Goal: Contribute content

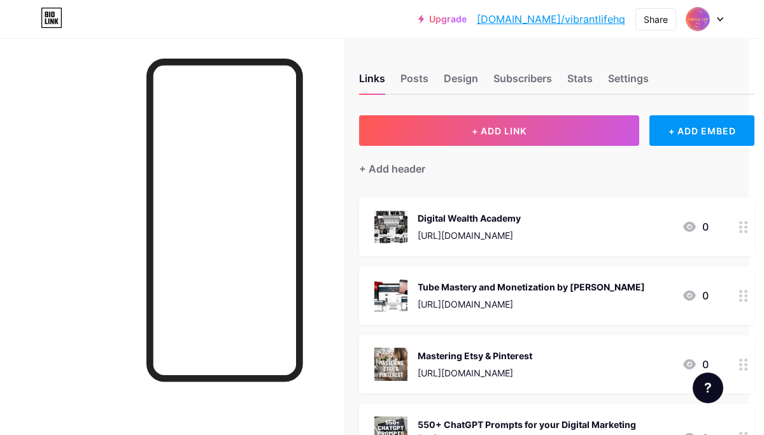
scroll to position [0, 15]
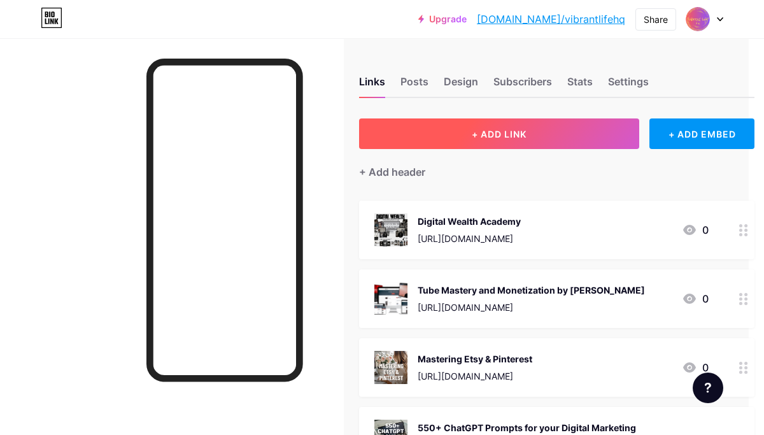
click at [517, 138] on span "+ ADD LINK" at bounding box center [499, 134] width 55 height 11
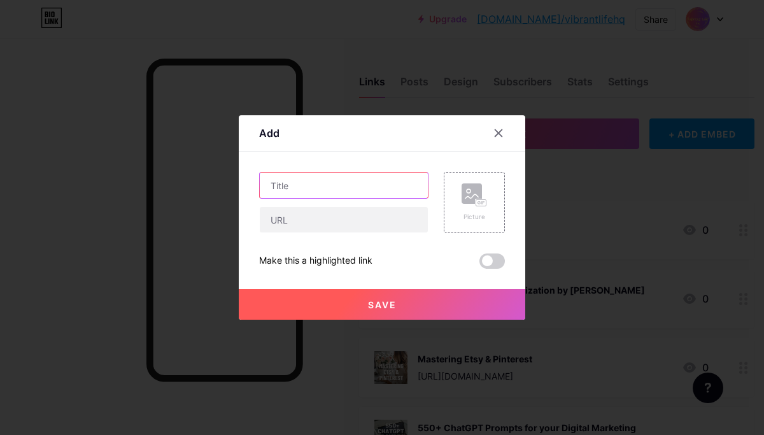
click at [350, 186] on input "text" at bounding box center [344, 185] width 168 height 25
click at [393, 185] on input "How to Become A Content c" at bounding box center [344, 185] width 168 height 25
type input "How to Become A Content Creator Guide"
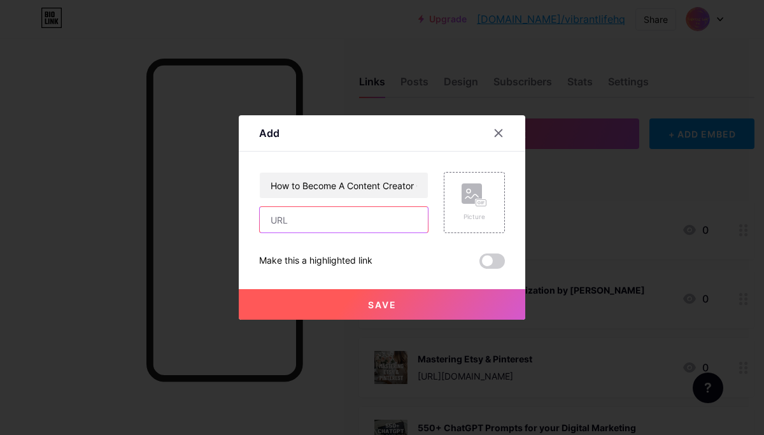
click at [269, 218] on input "text" at bounding box center [344, 219] width 168 height 25
paste input "[URL][DOMAIN_NAME]"
type input "[URL][DOMAIN_NAME]"
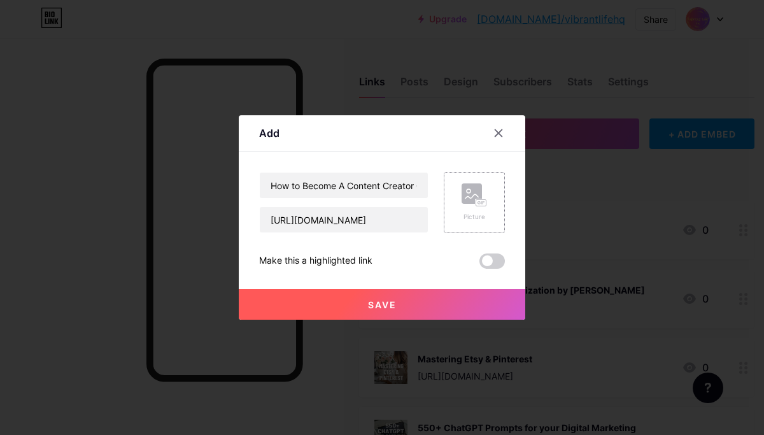
click at [478, 204] on rect at bounding box center [481, 203] width 10 height 6
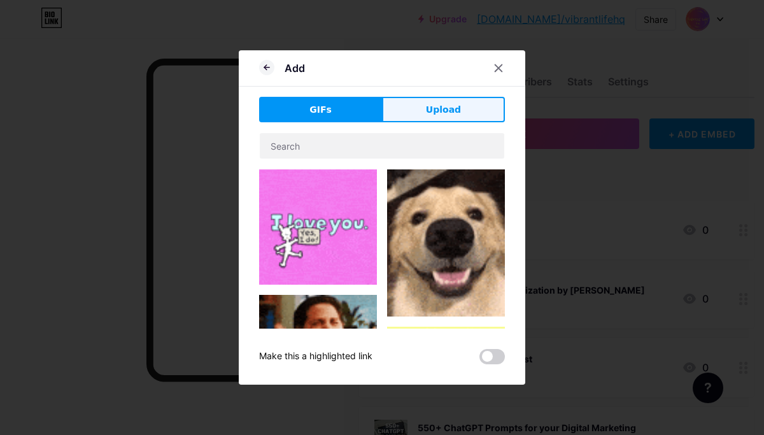
click at [445, 110] on span "Upload" at bounding box center [443, 109] width 35 height 13
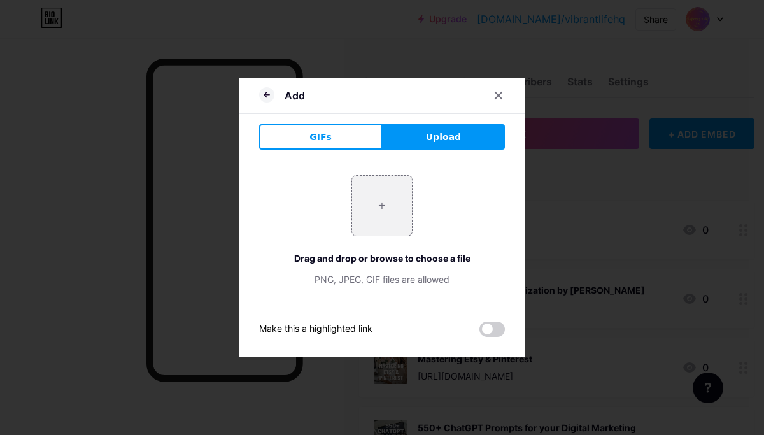
click at [427, 139] on button "Upload" at bounding box center [443, 136] width 123 height 25
click at [390, 217] on input "file" at bounding box center [382, 206] width 60 height 60
type input "C:\fakepath\How To Become A Content Creator Guide .png"
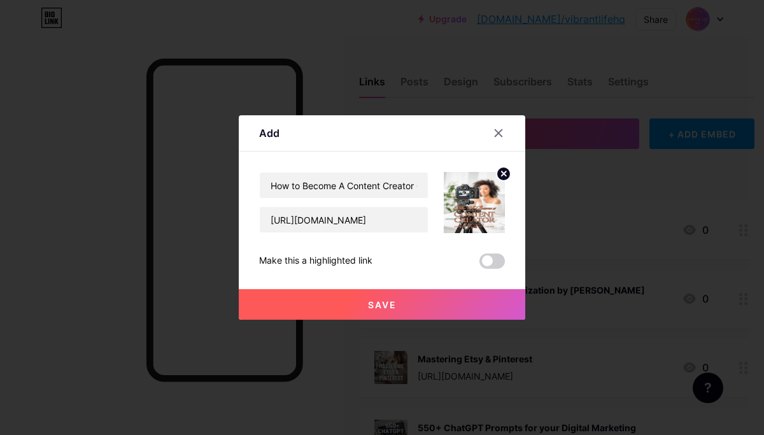
click at [411, 304] on button "Save" at bounding box center [382, 304] width 287 height 31
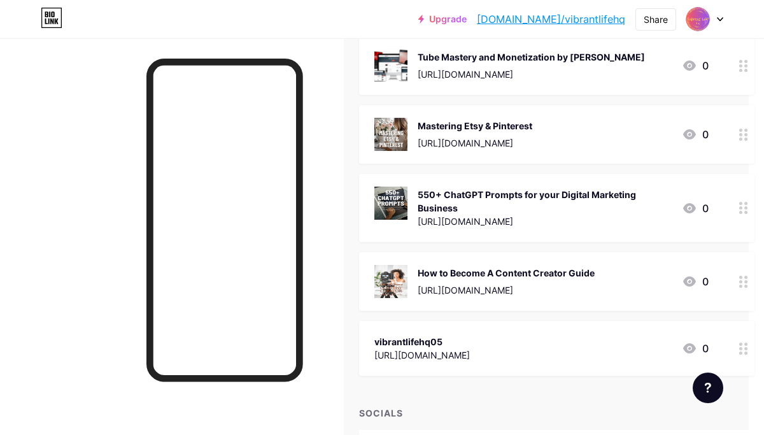
scroll to position [232, 15]
click at [743, 286] on icon at bounding box center [743, 282] width 9 height 12
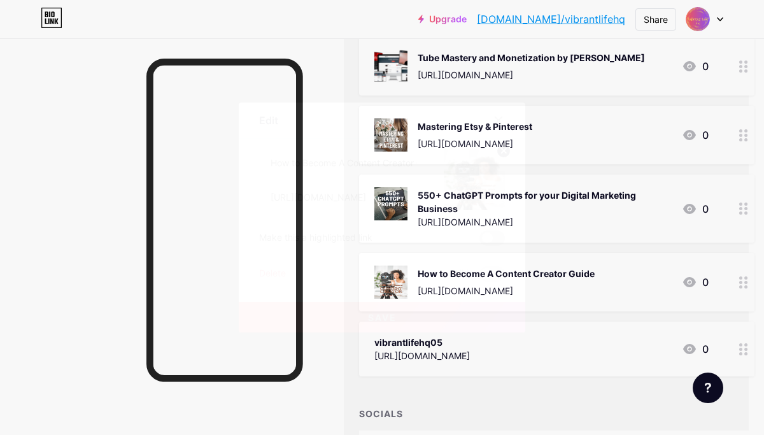
click at [488, 237] on span at bounding box center [492, 238] width 25 height 15
click at [480, 241] on input "checkbox" at bounding box center [480, 241] width 0 height 0
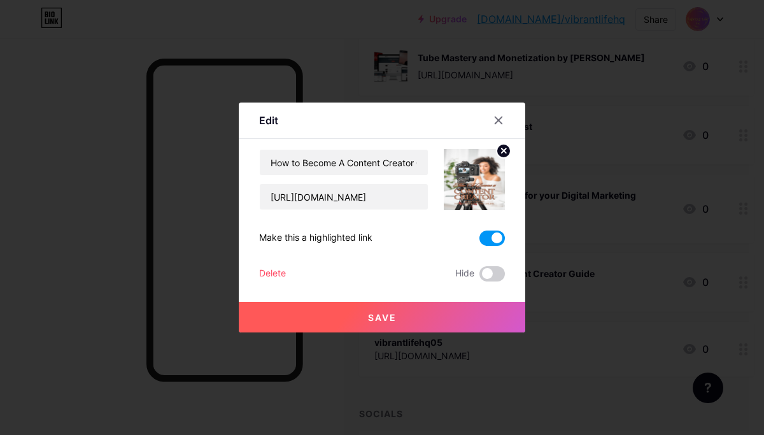
click at [406, 318] on button "Save" at bounding box center [382, 317] width 287 height 31
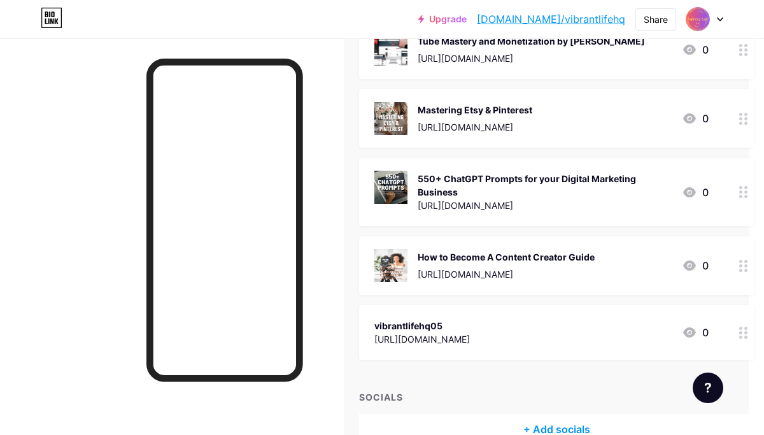
scroll to position [248, 15]
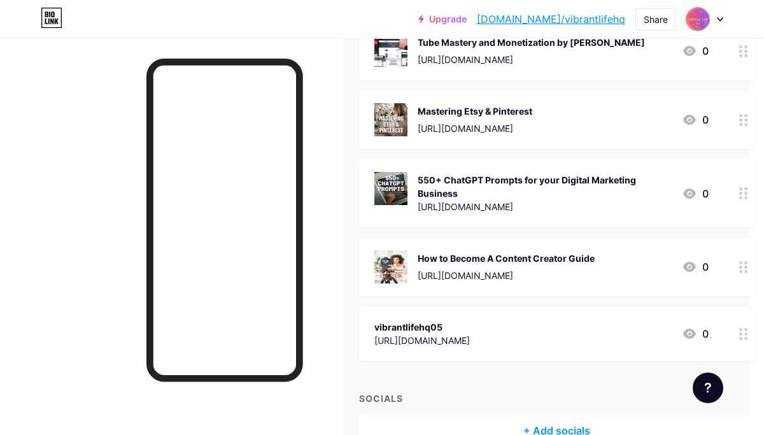
click at [575, 259] on div "How to Become A Content Creator Guide" at bounding box center [506, 258] width 177 height 13
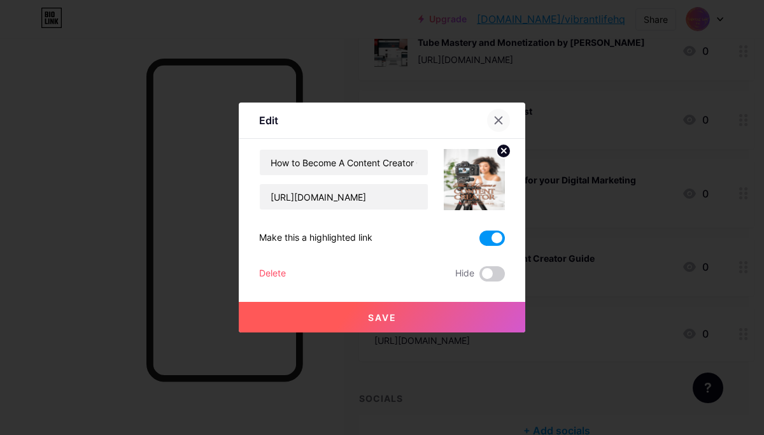
click at [496, 118] on icon at bounding box center [498, 120] width 7 height 7
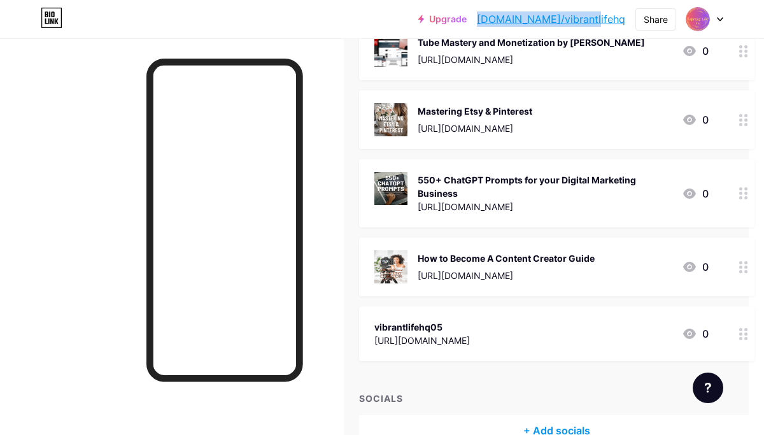
drag, startPoint x: 627, startPoint y: 18, endPoint x: 527, endPoint y: 14, distance: 99.4
click at [529, 16] on div "Upgrade [DOMAIN_NAME]/vibran... [DOMAIN_NAME]/vibrantlifehq Share Switch accoun…" at bounding box center [570, 19] width 305 height 23
copy link "[DOMAIN_NAME]/vibrantlifehq"
